Goal: Transaction & Acquisition: Purchase product/service

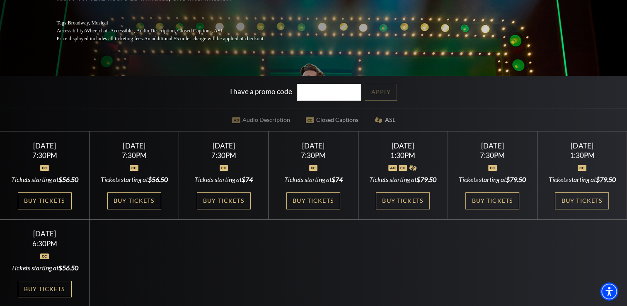
scroll to position [166, 0]
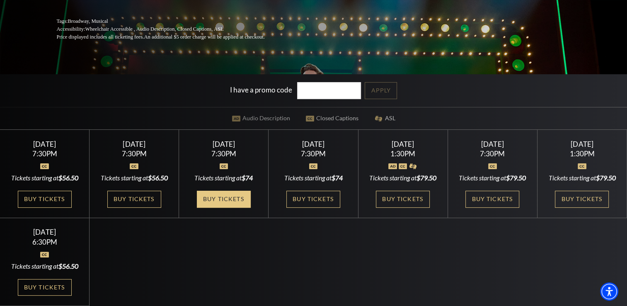
click at [222, 195] on link "Buy Tickets" at bounding box center [224, 199] width 54 height 17
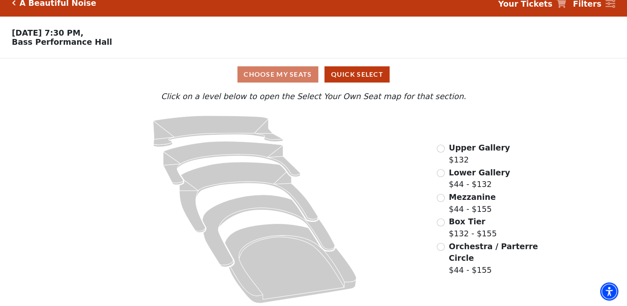
scroll to position [16, 0]
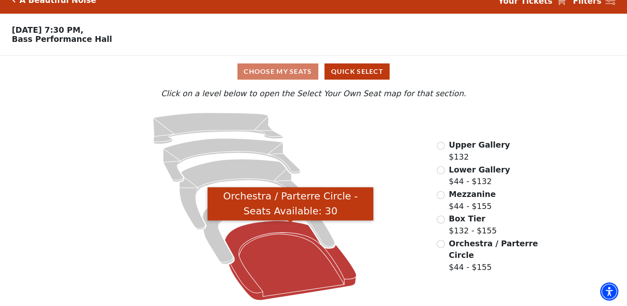
click at [279, 251] on icon "Orchestra / Parterre Circle - Seats Available: 30" at bounding box center [290, 260] width 131 height 79
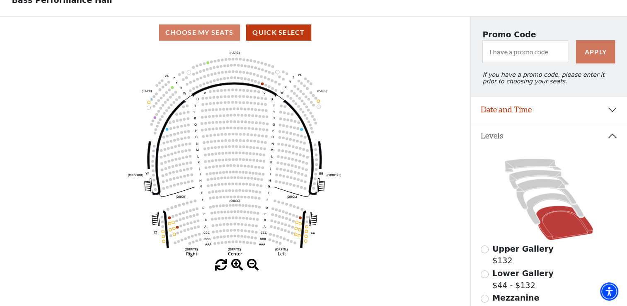
scroll to position [38, 0]
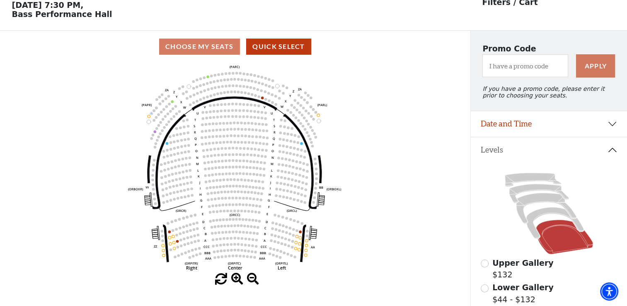
click at [238, 168] on icon "Left (ORPITL) Right (ORPITR) Center (ORPITC) ZZ AA YY BB ZA ZA (ORCL) (ORCR) (O…" at bounding box center [235, 168] width 423 height 211
click at [240, 168] on icon "Left (ORPITL) Right (ORPITR) Center (ORPITC) ZZ AA YY BB ZA ZA (ORCL) (ORCR) (O…" at bounding box center [235, 168] width 423 height 211
click at [244, 167] on icon "Left (ORPITL) Right (ORPITR) Center (ORPITC) ZZ AA YY BB ZA ZA (ORCL) (ORCR) (O…" at bounding box center [235, 168] width 423 height 211
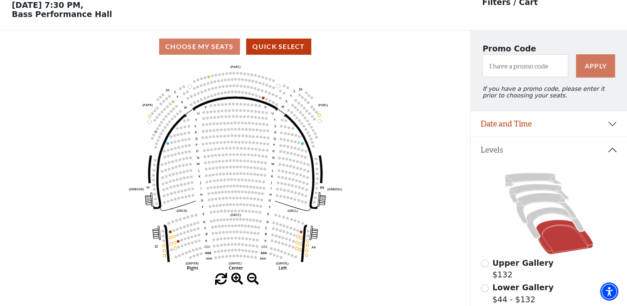
click at [169, 238] on icon "Left (ORPITL) Right (ORPITR) Center (ORPITC) ZZ AA YY BB ZA ZA (ORCL) (ORCR) (O…" at bounding box center [235, 168] width 423 height 211
click at [174, 236] on icon "Left (ORPITL) Right (ORPITR) Center (ORPITC) ZZ AA YY BB ZA ZA (ORCL) (ORCR) (O…" at bounding box center [235, 168] width 423 height 211
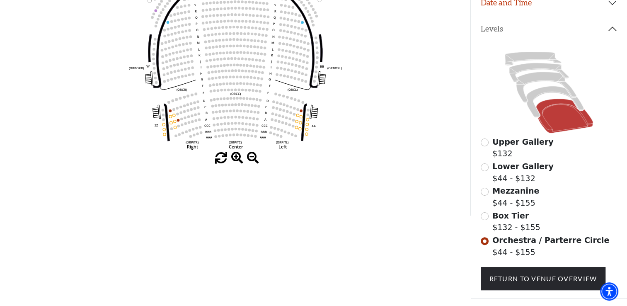
scroll to position [163, 0]
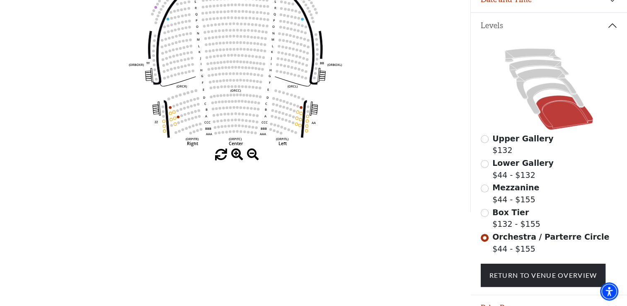
drag, startPoint x: 401, startPoint y: 158, endPoint x: 348, endPoint y: 162, distance: 52.4
click at [348, 161] on div at bounding box center [235, 155] width 471 height 12
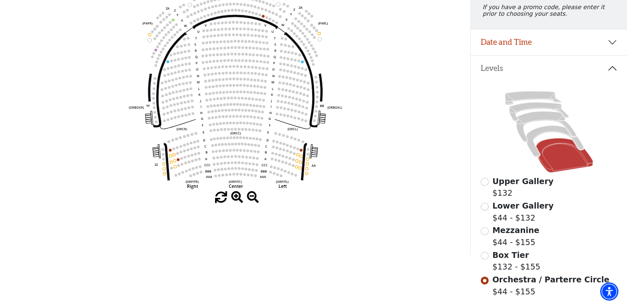
scroll to position [121, 0]
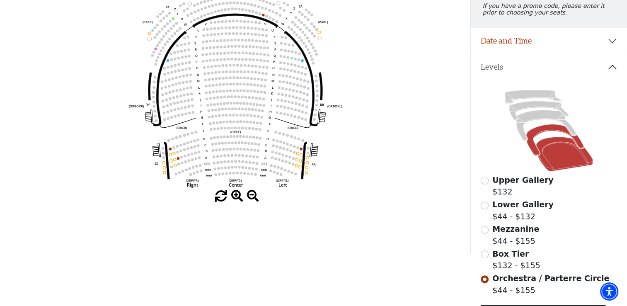
click at [532, 138] on icon at bounding box center [556, 140] width 58 height 32
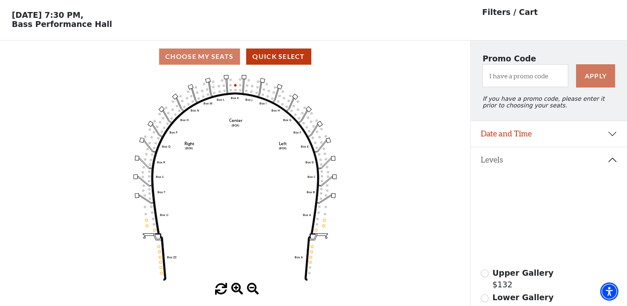
scroll to position [38, 0]
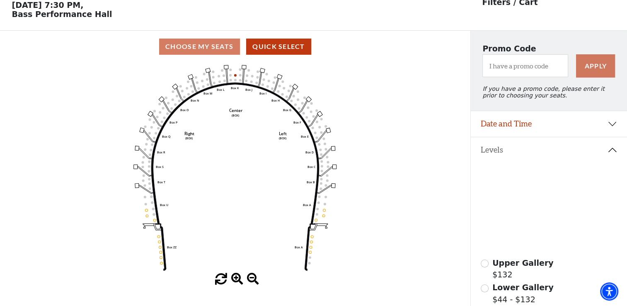
click at [546, 202] on icon at bounding box center [547, 208] width 60 height 31
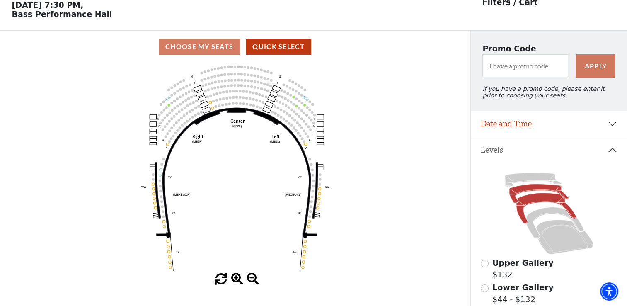
click at [523, 193] on icon at bounding box center [540, 193] width 60 height 19
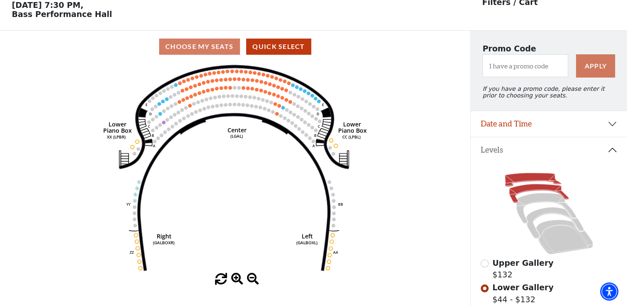
click at [511, 181] on icon at bounding box center [533, 180] width 56 height 14
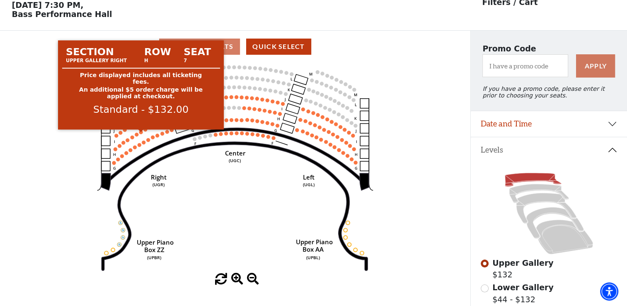
click at [140, 134] on circle at bounding box center [141, 132] width 4 height 4
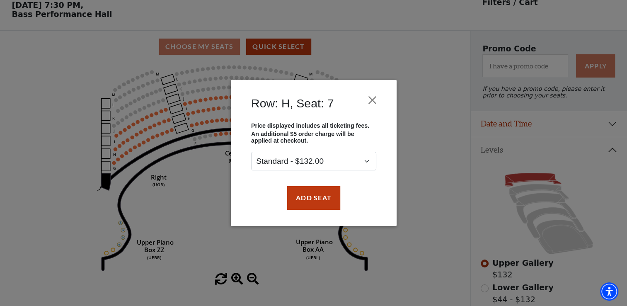
drag, startPoint x: 355, startPoint y: 141, endPoint x: 369, endPoint y: 134, distance: 16.7
click at [369, 134] on div "Price displayed includes all ticketing fees. An additional $5 order charge will…" at bounding box center [313, 146] width 137 height 49
drag, startPoint x: 369, startPoint y: 134, endPoint x: 372, endPoint y: 105, distance: 28.3
click at [372, 105] on button "Close" at bounding box center [372, 100] width 16 height 16
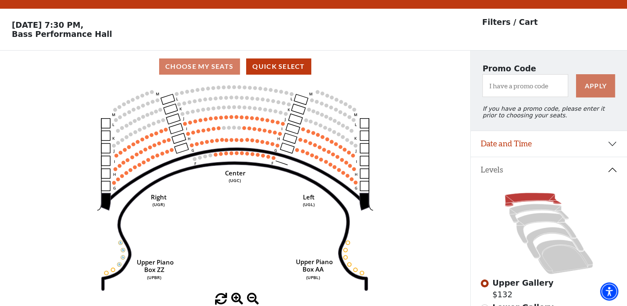
scroll to position [0, 0]
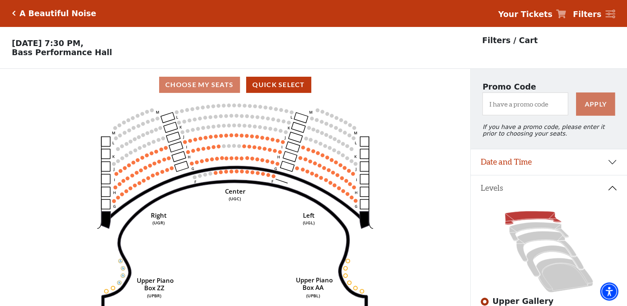
click at [352, 55] on p "[DATE] 7:30 PM, [GEOGRAPHIC_DATA]" at bounding box center [235, 48] width 471 height 18
